Goal: Ask a question

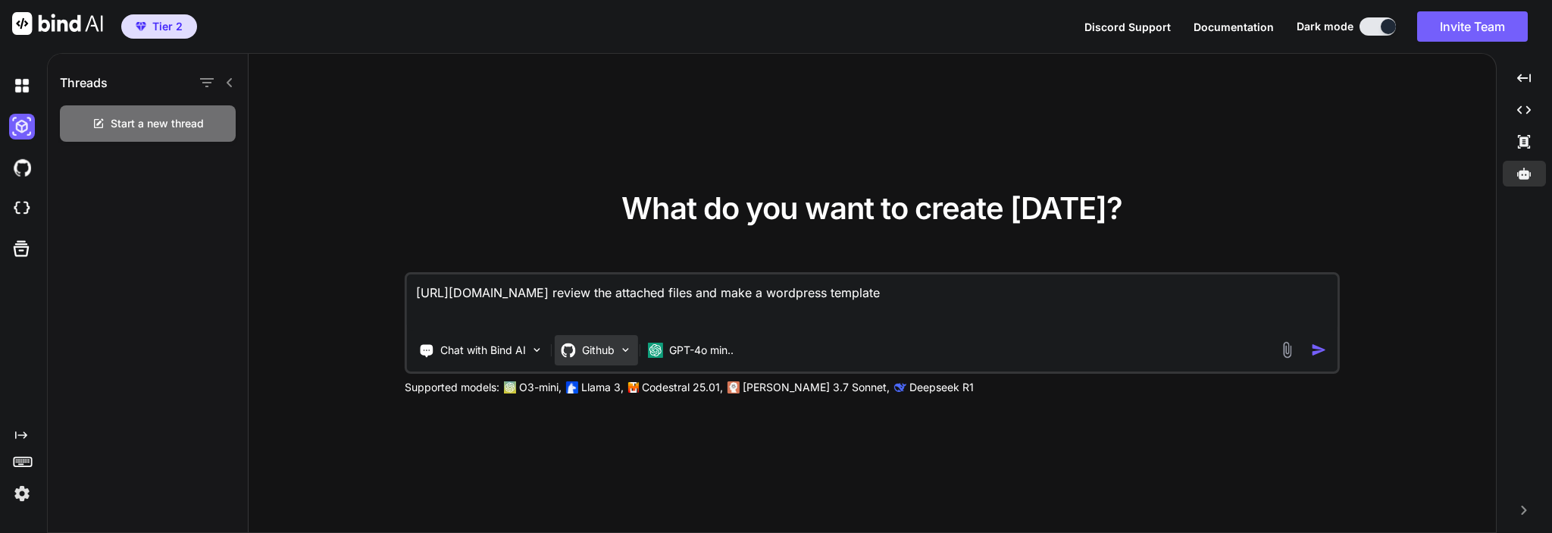
click at [625, 346] on img at bounding box center [625, 349] width 13 height 13
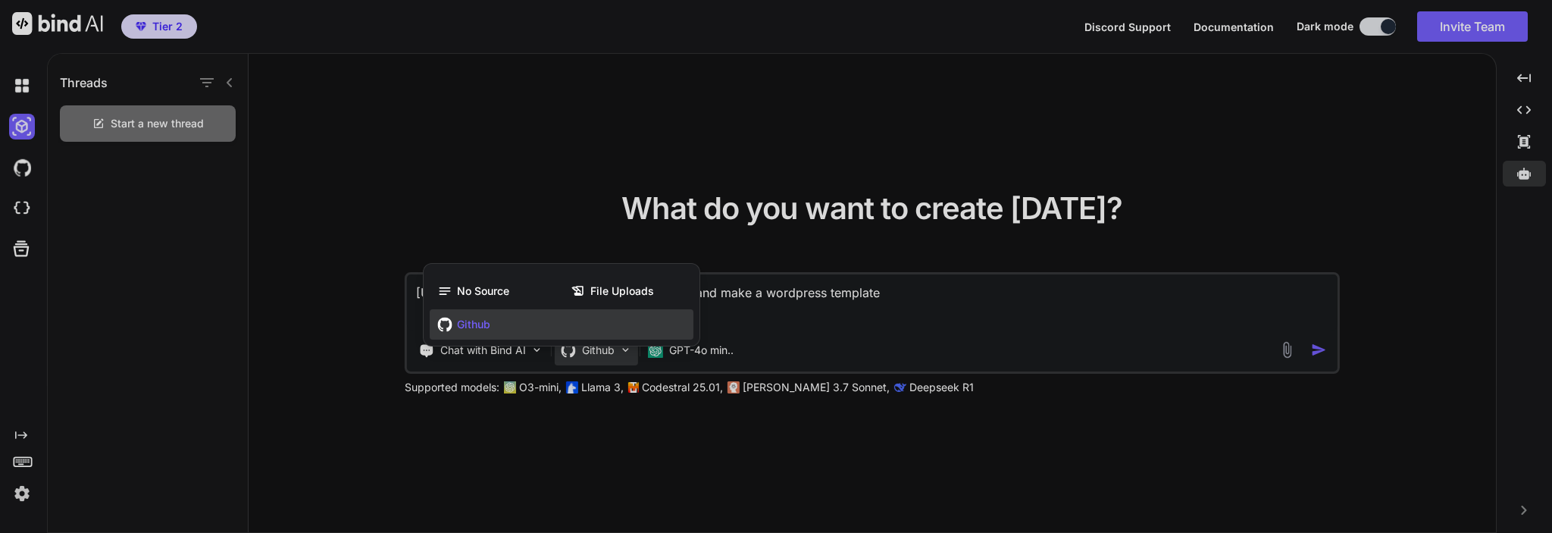
click at [461, 226] on div at bounding box center [776, 266] width 1552 height 533
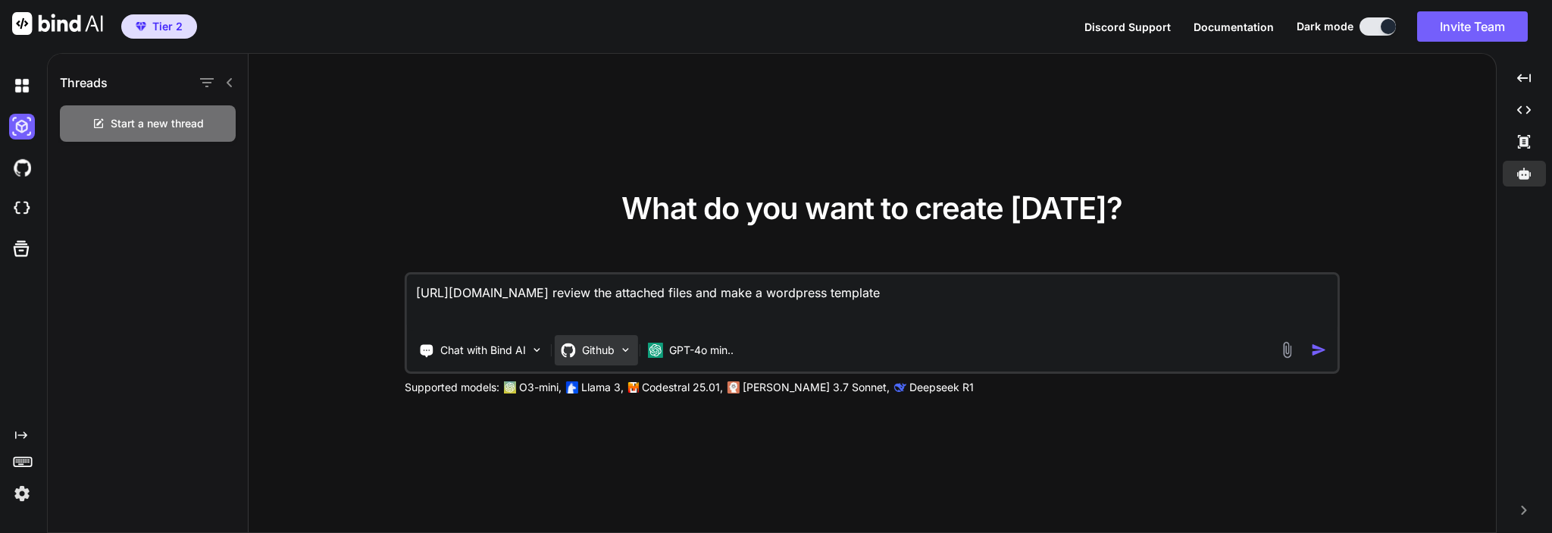
click at [618, 351] on div "Github" at bounding box center [596, 350] width 83 height 30
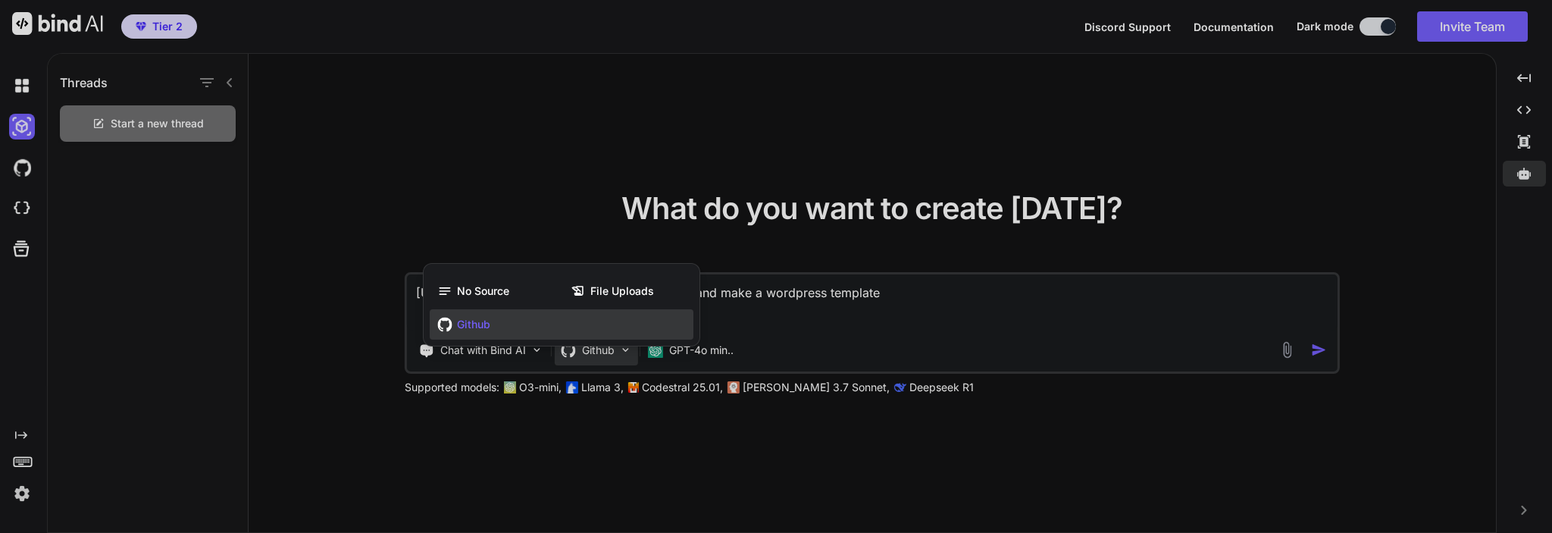
click at [534, 323] on div "Github" at bounding box center [562, 324] width 264 height 30
type textarea "x"
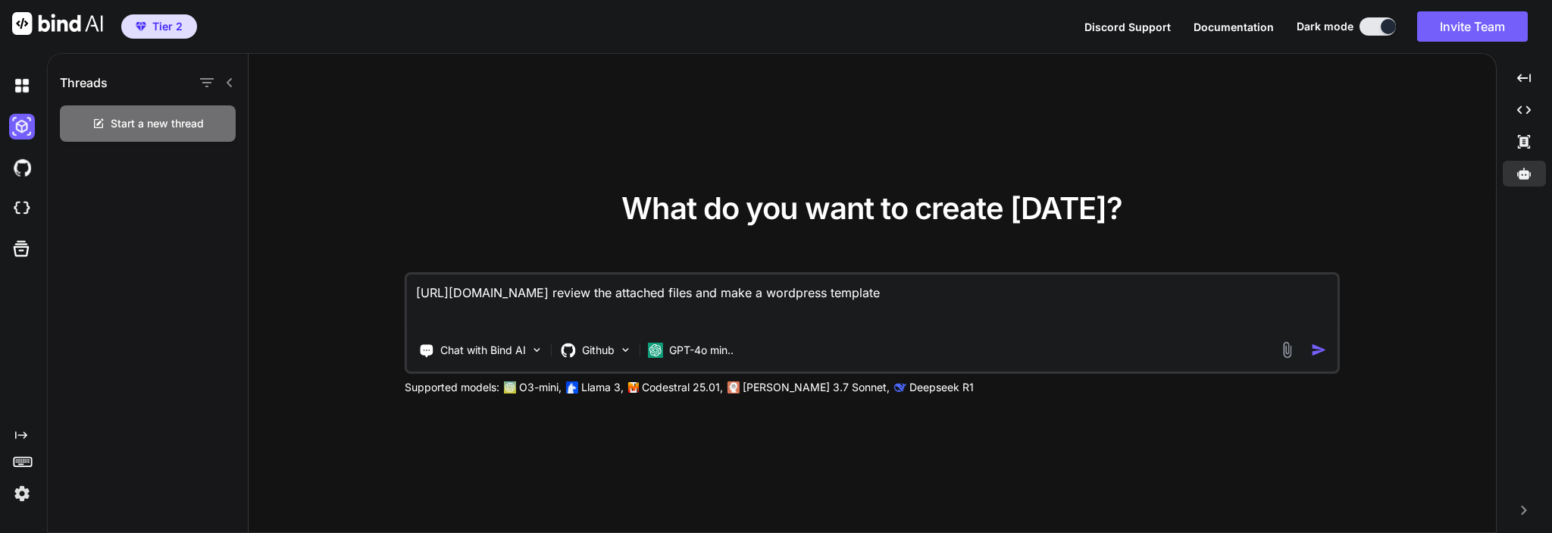
click at [940, 293] on textarea "[URL][DOMAIN_NAME] review the attached files and make a wordpress template" at bounding box center [872, 302] width 930 height 56
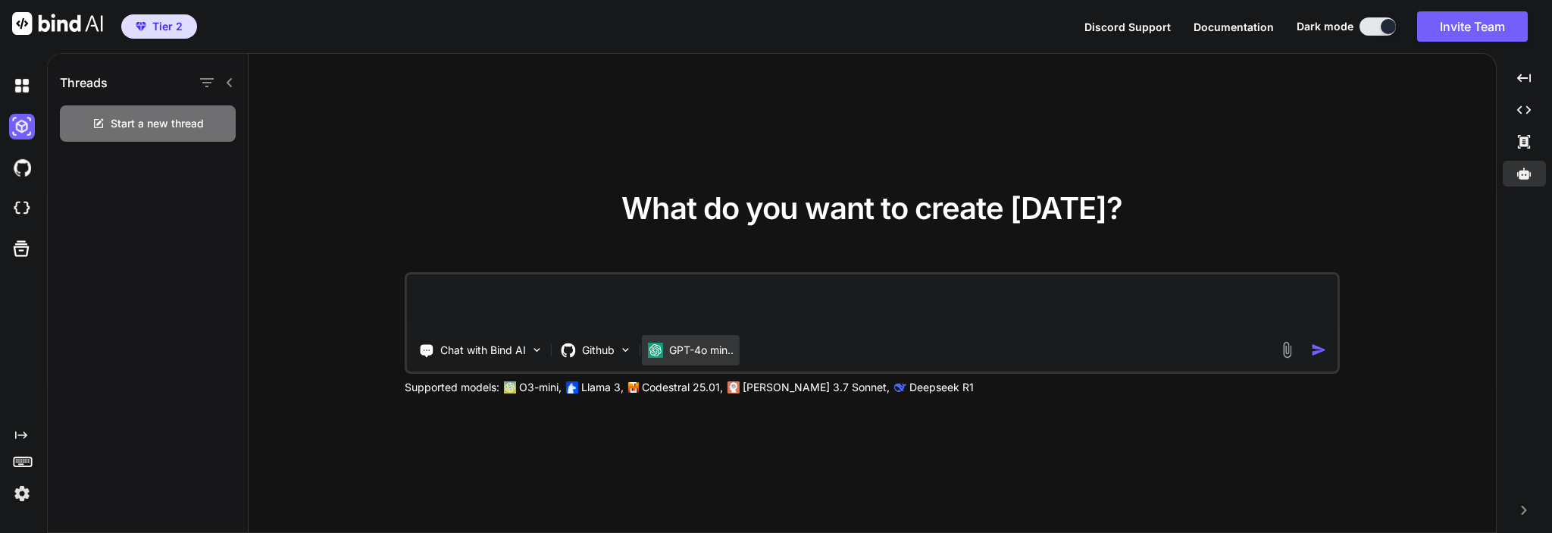
click at [721, 352] on p "GPT-4o min.." at bounding box center [701, 349] width 64 height 15
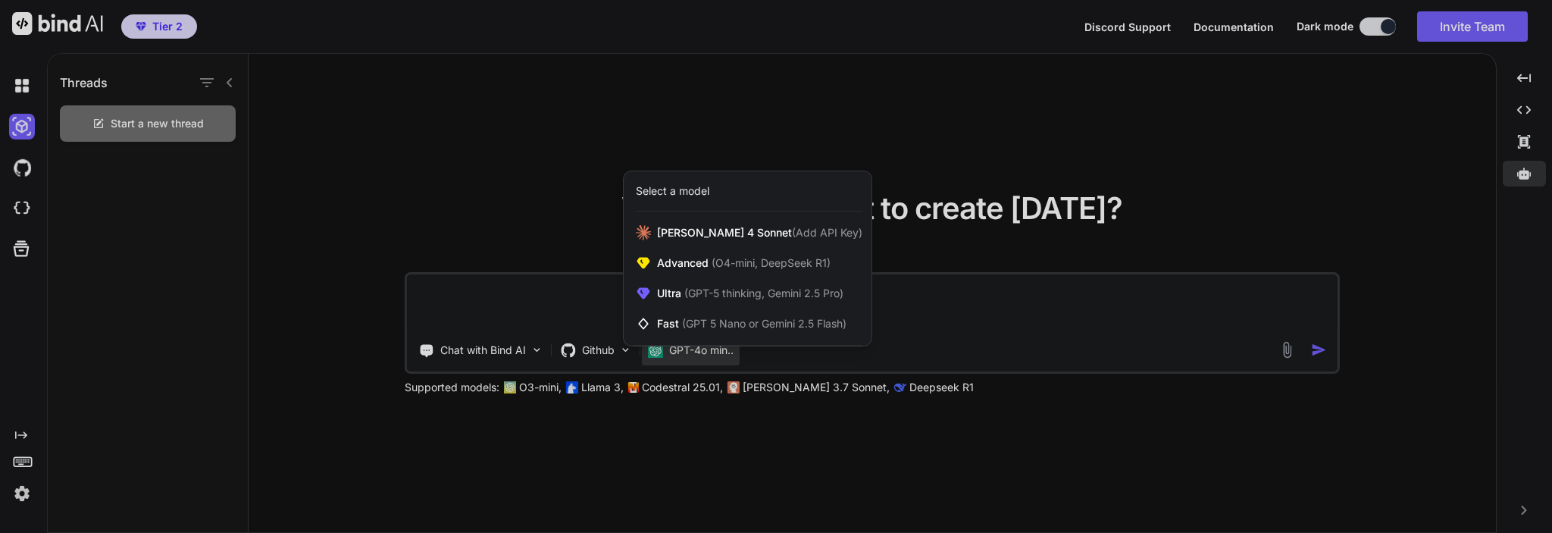
click at [479, 217] on div at bounding box center [776, 266] width 1552 height 533
